Goal: Information Seeking & Learning: Learn about a topic

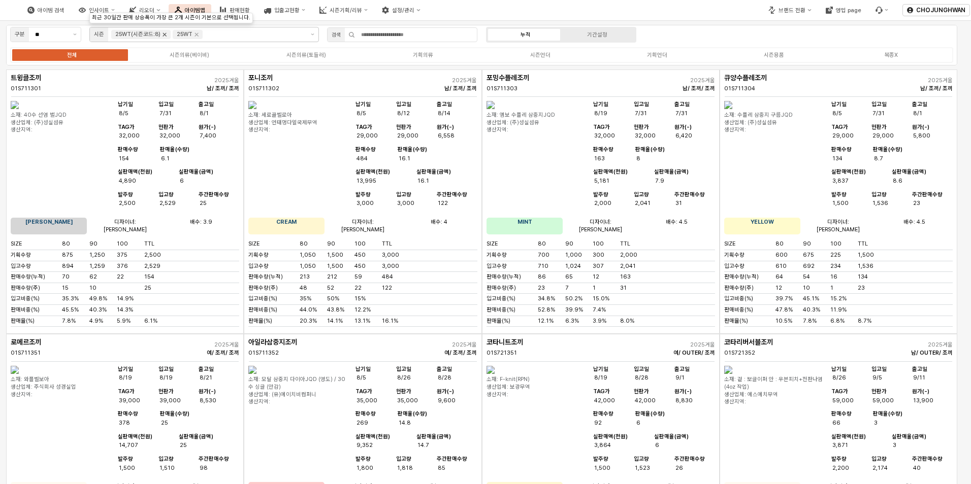
click at [163, 38] on icon "Remove 25WT(시즌코드:8)" at bounding box center [164, 34] width 8 height 8
click at [136, 38] on icon "Remove 25WT" at bounding box center [135, 34] width 8 height 8
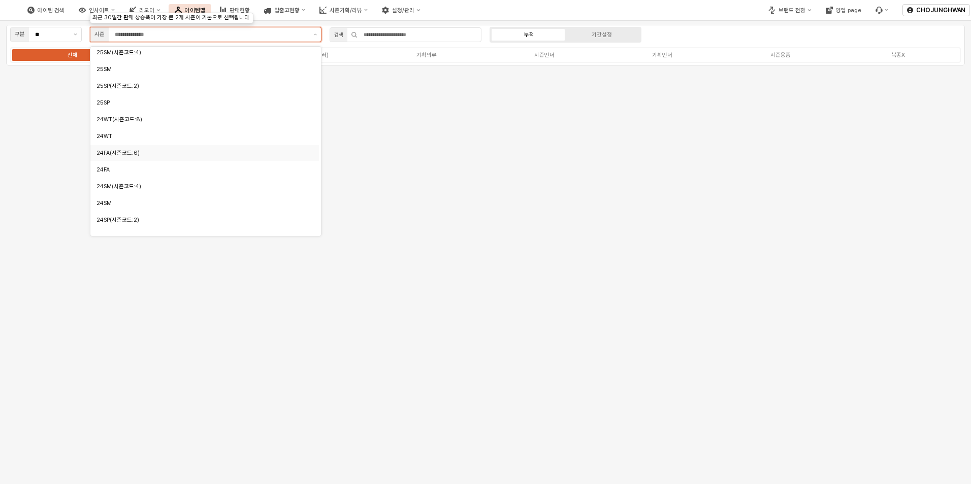
scroll to position [102, 0]
click at [140, 136] on div "25FA" at bounding box center [201, 138] width 211 height 8
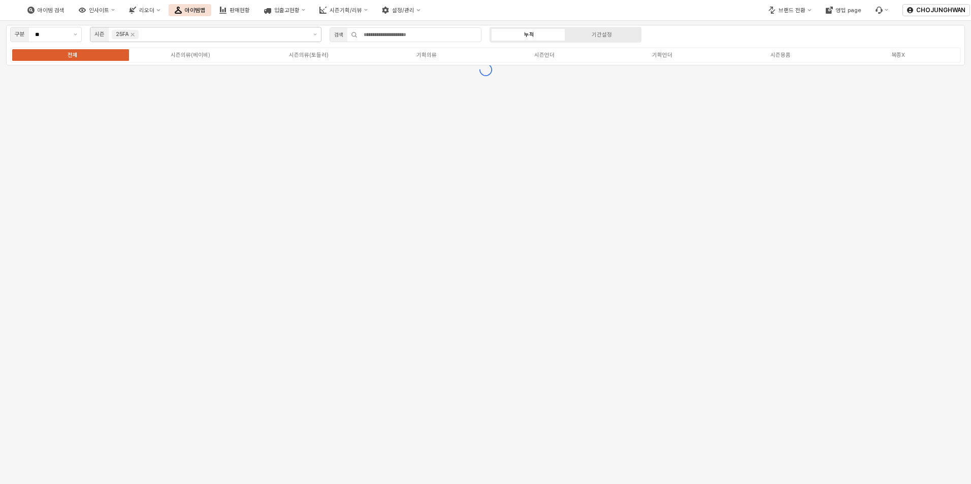
click at [434, 176] on div "구분 ** 시즌 25FA 검색 누적 기간설정 전체 시즌의류(베이비) 시즌의류(토들러) 기획의류 시즌언더 기획언더 시즌용품 복종X" at bounding box center [485, 253] width 971 height 464
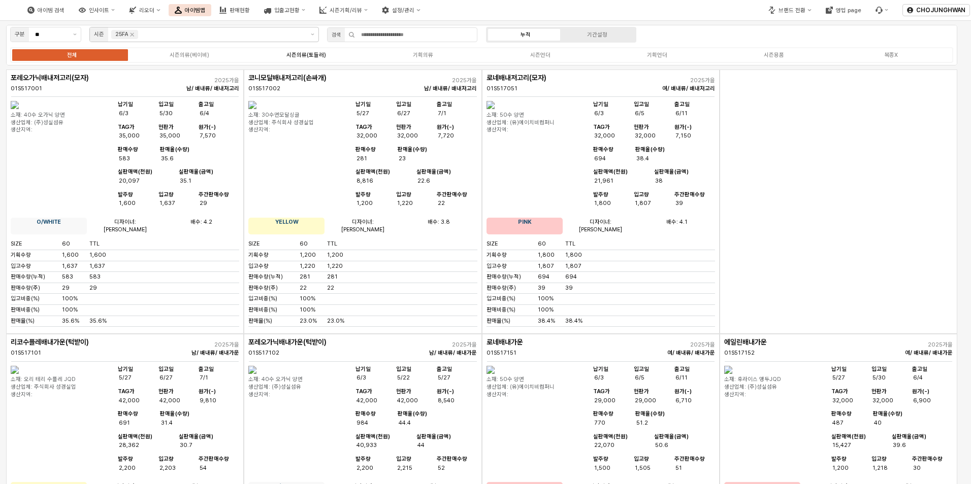
click at [315, 54] on div "시즌의류(토들러)" at bounding box center [306, 55] width 40 height 7
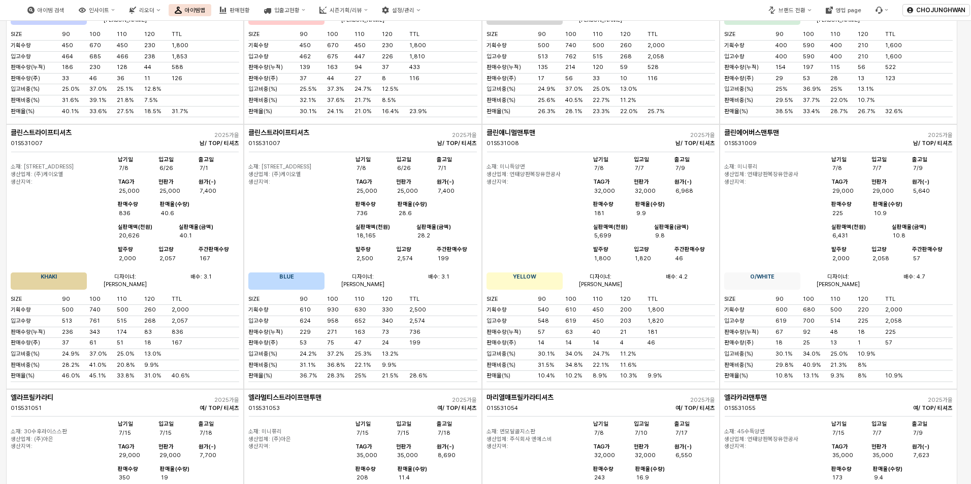
scroll to position [0, 0]
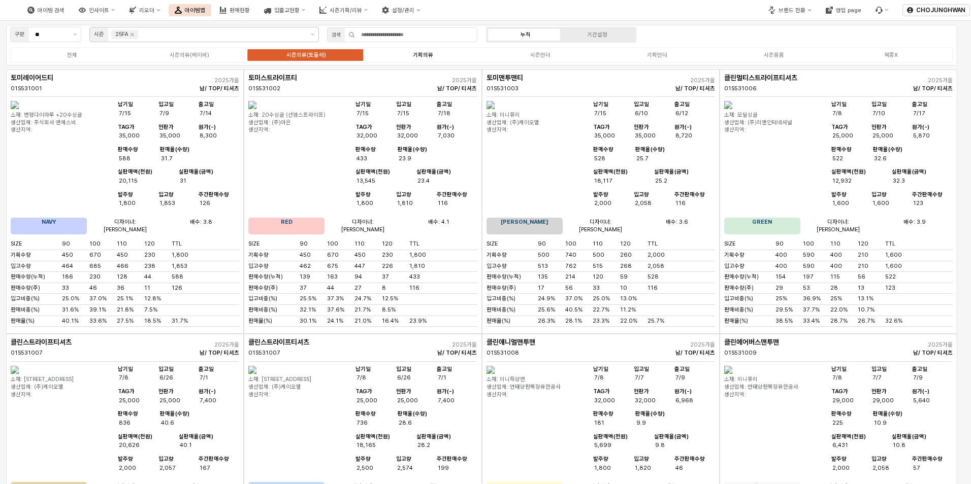
click at [433, 57] on label "기획의류" at bounding box center [423, 55] width 117 height 9
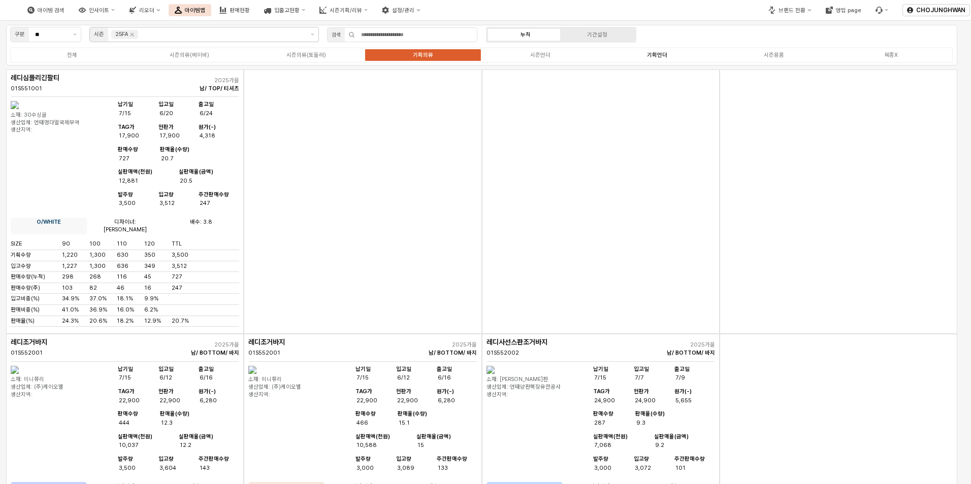
click at [653, 57] on div "기획언더" at bounding box center [657, 55] width 20 height 7
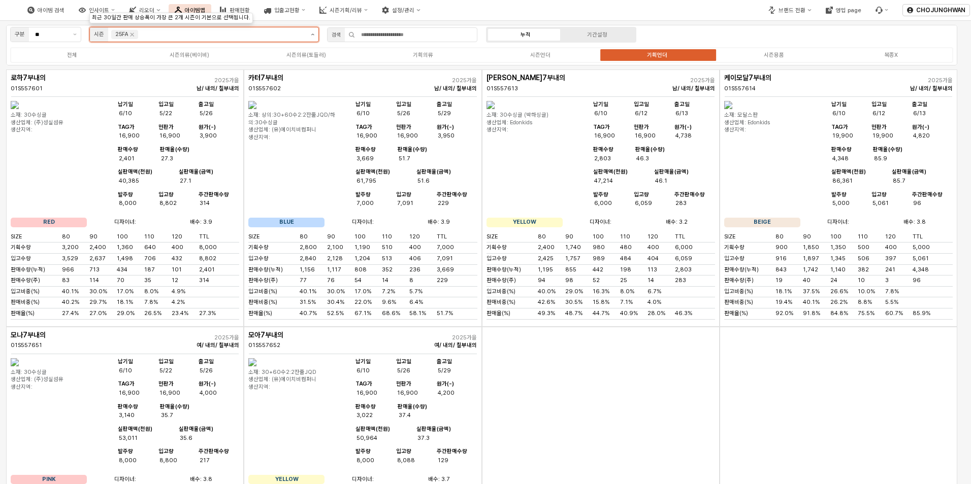
click at [314, 35] on icon "제안 사항 표시" at bounding box center [313, 35] width 4 height 2
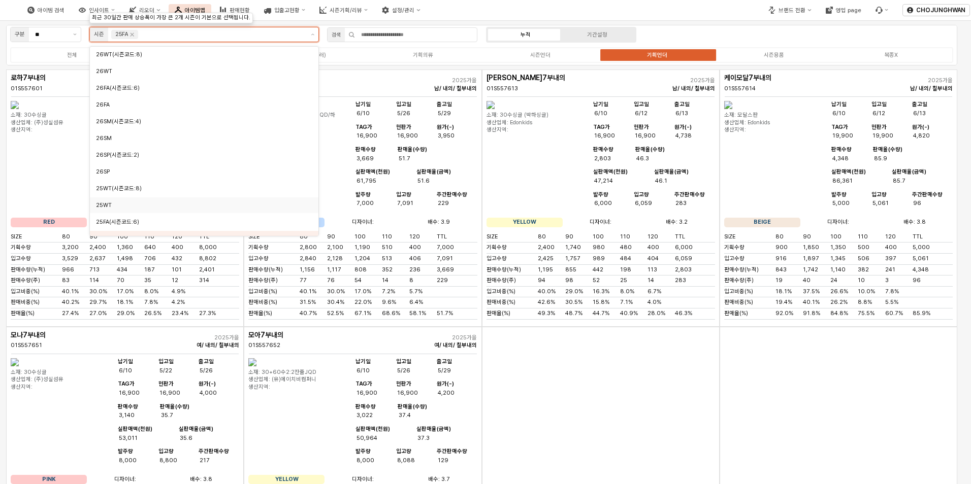
click at [208, 205] on div "25WT" at bounding box center [201, 206] width 211 height 8
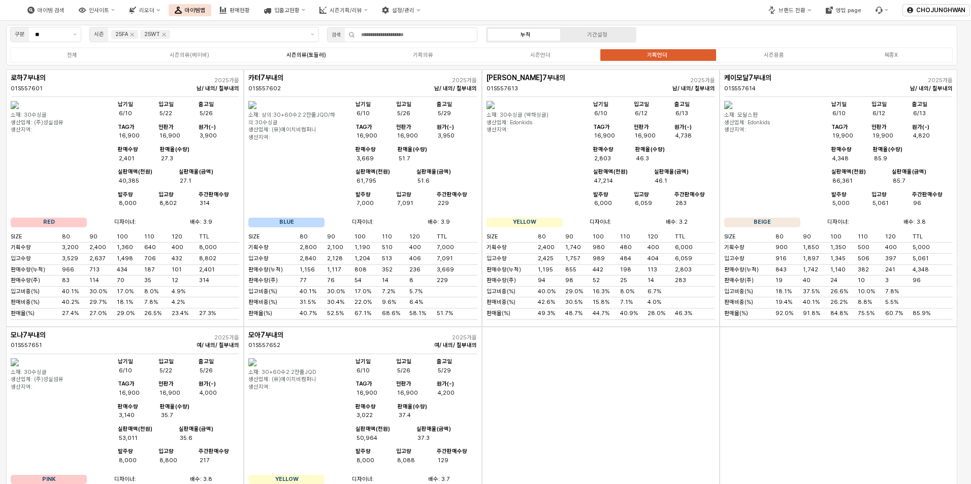
click at [302, 51] on label "시즌의류(토들러)" at bounding box center [306, 55] width 117 height 9
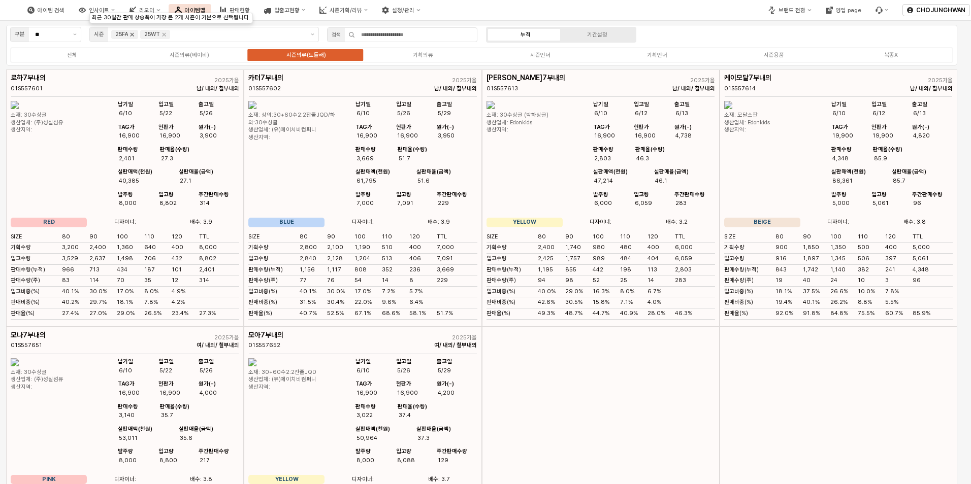
click at [134, 35] on icon "Remove 25FA" at bounding box center [132, 34] width 8 height 8
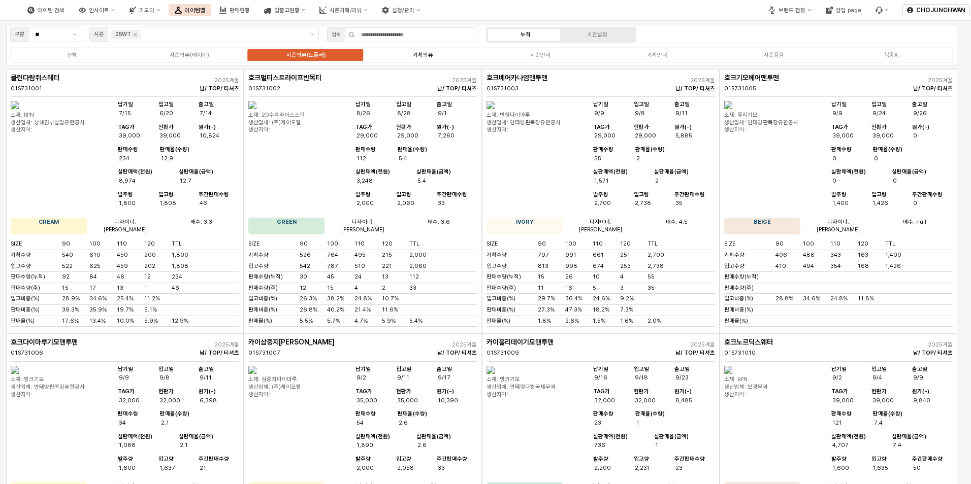
click at [429, 54] on div "기획의류" at bounding box center [423, 55] width 20 height 7
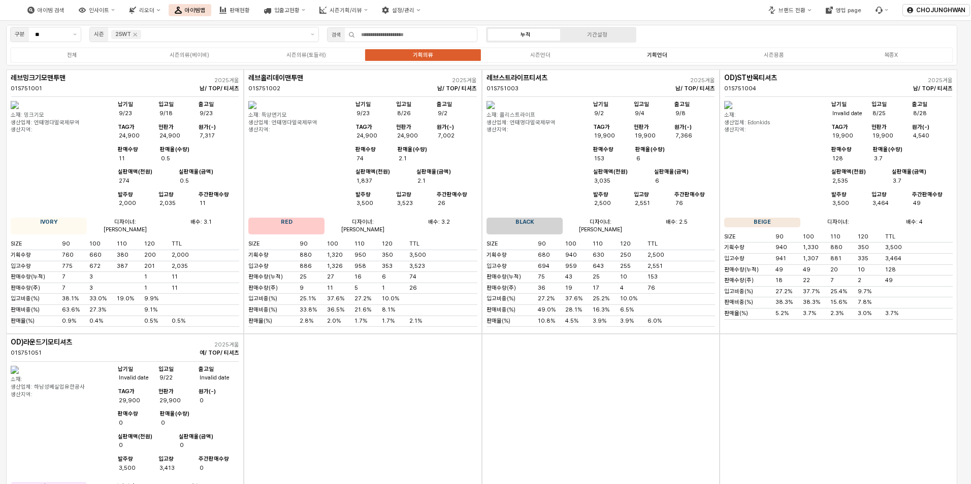
click at [661, 55] on div "기획언더" at bounding box center [657, 55] width 20 height 7
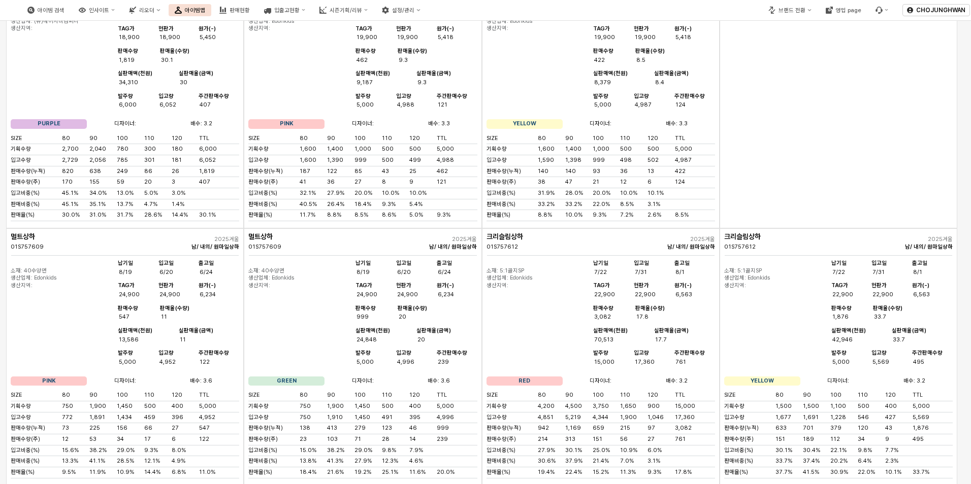
scroll to position [2300, 0]
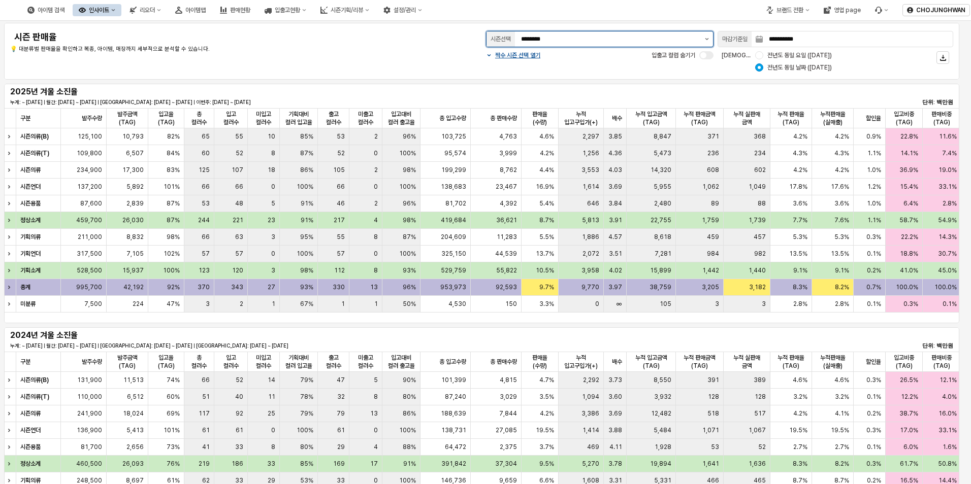
click at [703, 34] on button "제안 사항 표시" at bounding box center [707, 38] width 12 height 15
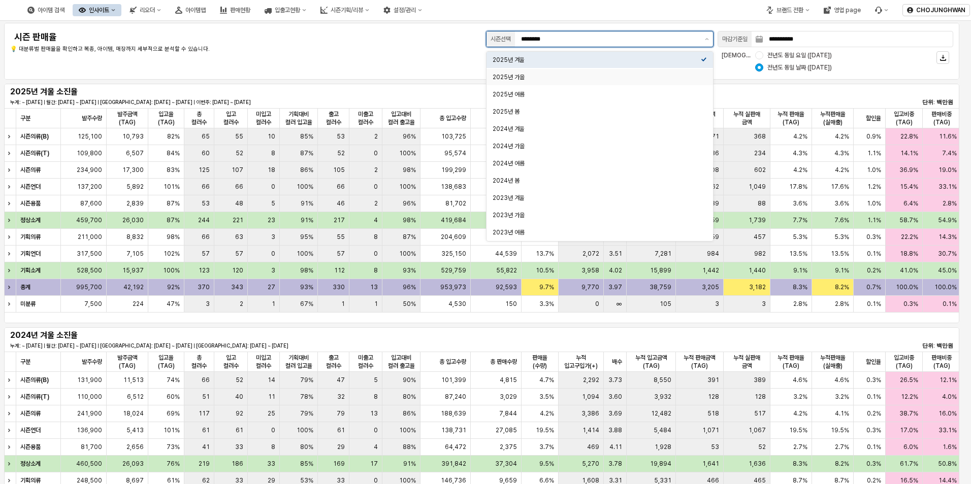
click at [609, 74] on div "2025년 가을" at bounding box center [596, 77] width 208 height 8
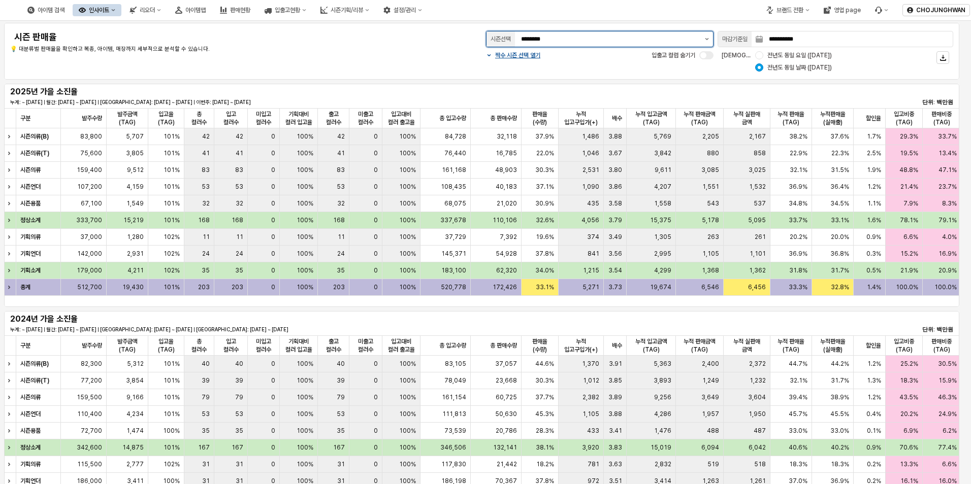
click at [704, 38] on button "제안 사항 표시" at bounding box center [707, 38] width 12 height 15
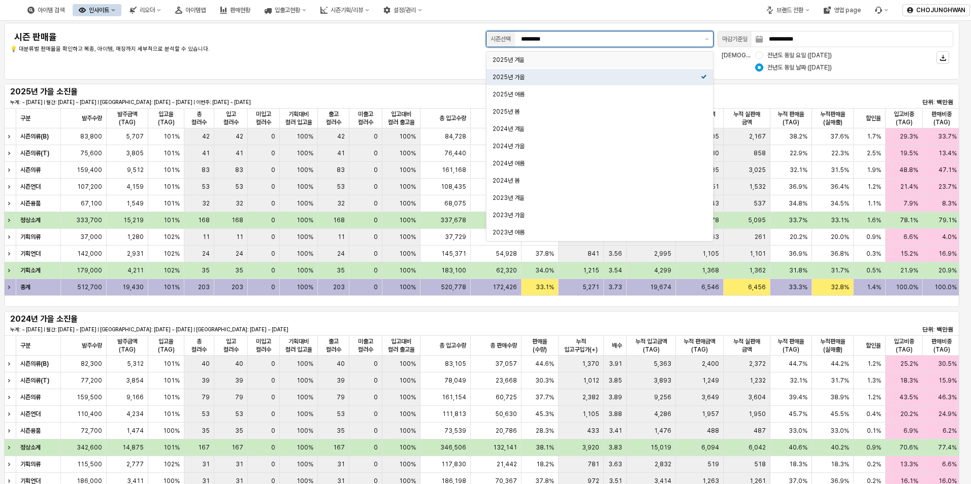
click at [623, 59] on div "2025년 겨울" at bounding box center [596, 60] width 208 height 8
type input "********"
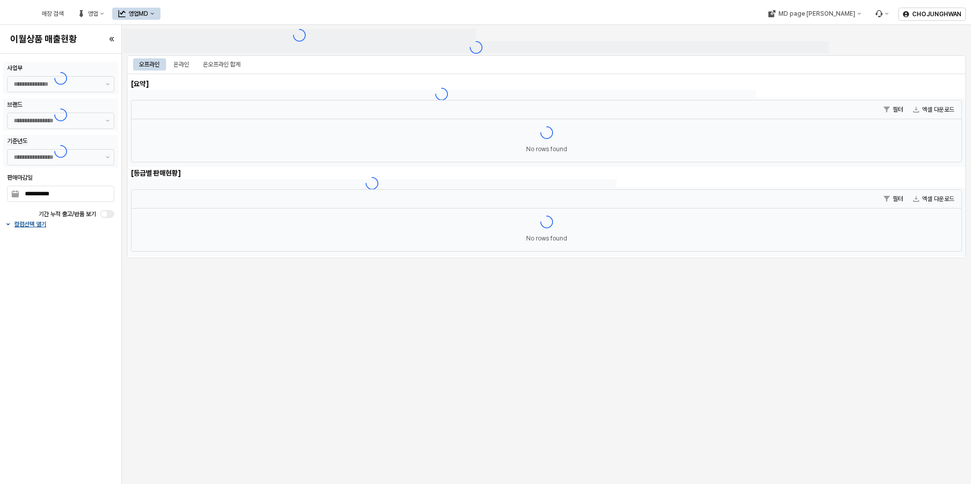
type input "******"
type input "***"
type input "**********"
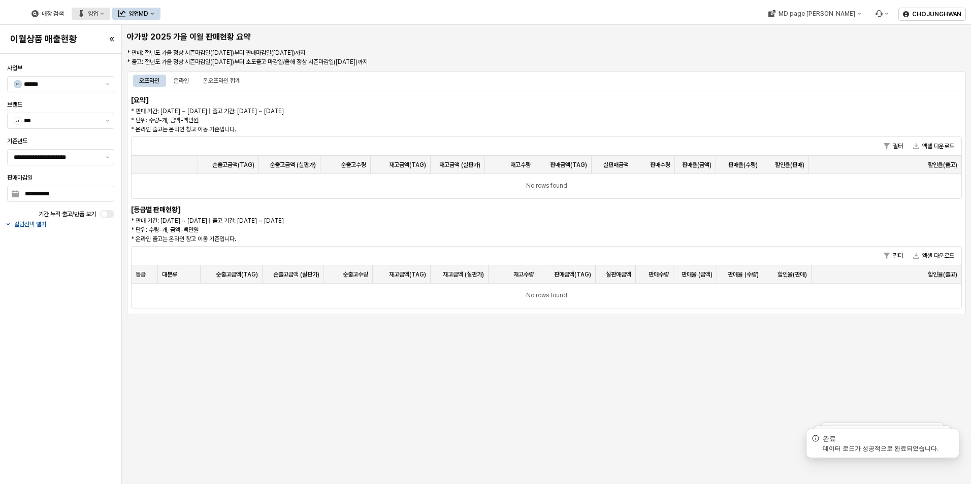
click at [110, 12] on button "영업" at bounding box center [91, 14] width 39 height 12
click at [190, 36] on div "목표매출 달성현황" at bounding box center [204, 32] width 54 height 8
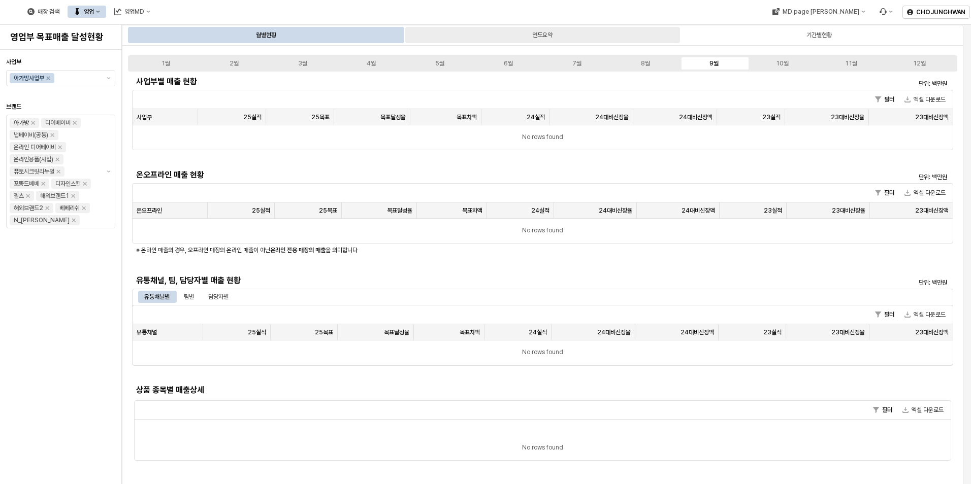
click at [541, 36] on div "연도요약" at bounding box center [542, 35] width 20 height 12
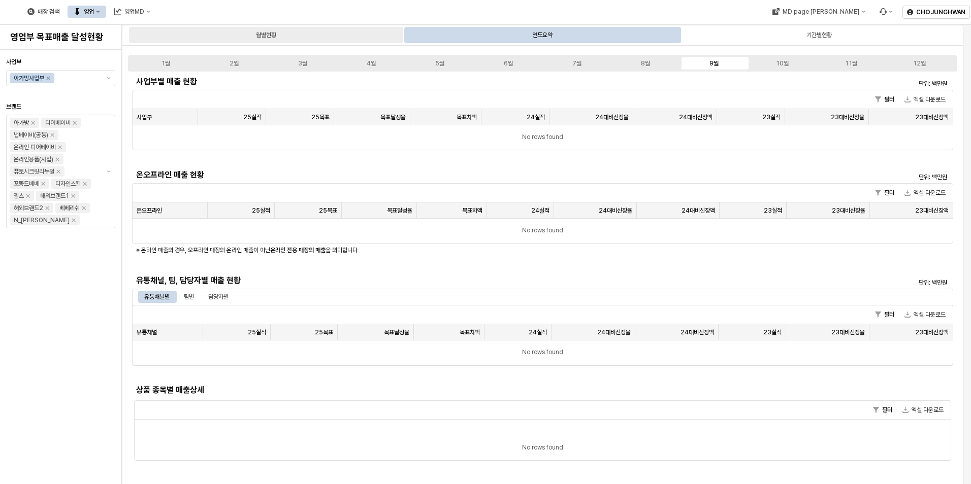
click at [287, 38] on div "월별현황" at bounding box center [266, 35] width 274 height 16
